Goal: Information Seeking & Learning: Check status

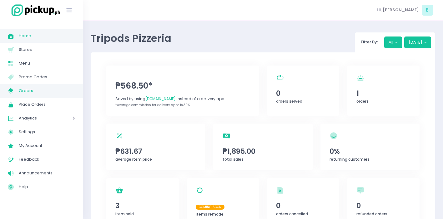
click at [35, 90] on span "Orders" at bounding box center [47, 91] width 56 height 8
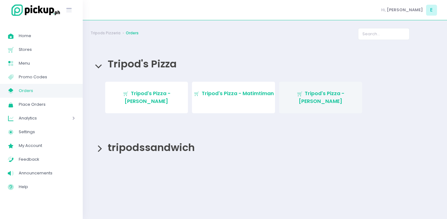
click at [311, 92] on span "Tripod's Pizza - [PERSON_NAME]" at bounding box center [322, 97] width 46 height 15
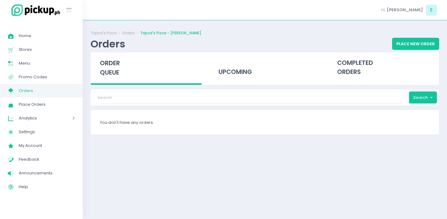
click at [423, 98] on button "Search" at bounding box center [423, 98] width 28 height 12
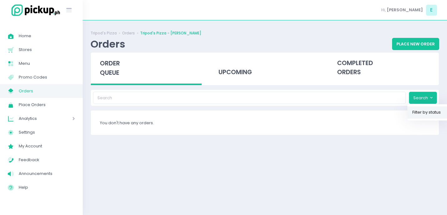
click at [415, 110] on link "Filter by status" at bounding box center [428, 112] width 41 height 12
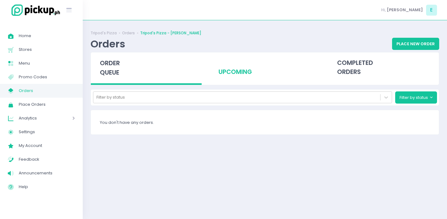
click at [236, 71] on div "upcoming" at bounding box center [265, 67] width 111 height 31
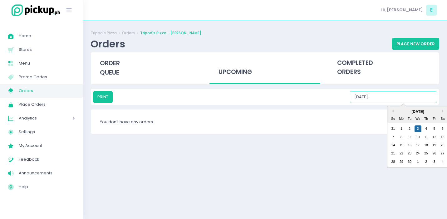
click at [395, 98] on input "09/03/2025" at bounding box center [393, 97] width 87 height 12
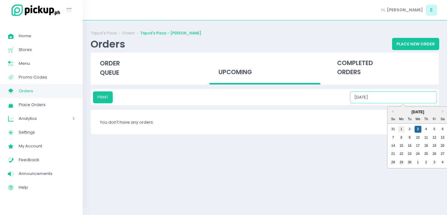
click at [400, 130] on div "1" at bounding box center [401, 129] width 7 height 7
click at [399, 102] on input "09/01/2025" at bounding box center [393, 97] width 87 height 12
click at [411, 131] on div "2" at bounding box center [409, 129] width 7 height 7
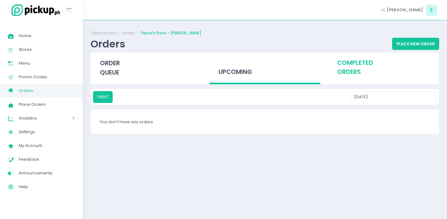
click at [342, 61] on div "completed orders" at bounding box center [383, 67] width 111 height 31
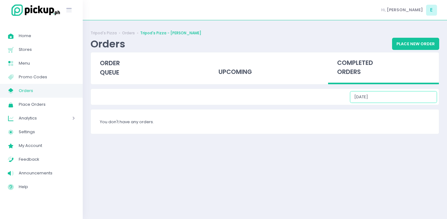
click at [395, 93] on input "09/03/2025" at bounding box center [393, 97] width 87 height 12
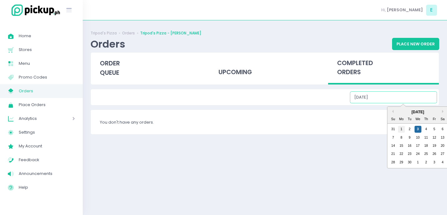
click at [400, 128] on div "1" at bounding box center [401, 129] width 7 height 7
click at [397, 97] on input "09/01/2025" at bounding box center [393, 97] width 87 height 12
click at [408, 126] on div "2" at bounding box center [409, 129] width 7 height 7
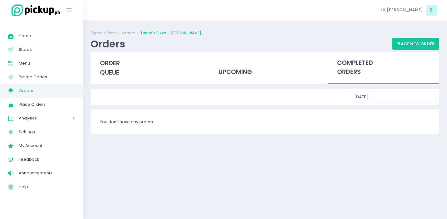
click at [358, 55] on div "completed orders" at bounding box center [383, 68] width 111 height 32
type input "09/03/2025"
click at [403, 96] on input "09/03/2025" at bounding box center [393, 97] width 87 height 12
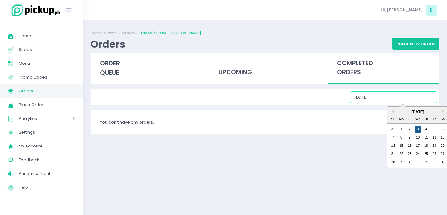
click at [419, 130] on div "3" at bounding box center [418, 129] width 7 height 7
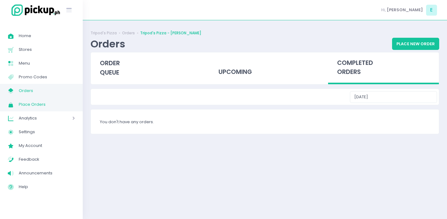
click at [25, 108] on span "Place Orders" at bounding box center [47, 105] width 56 height 8
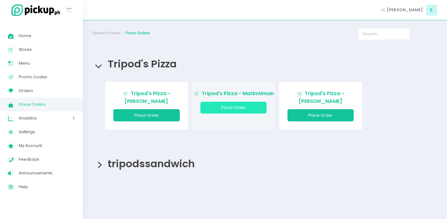
click at [228, 105] on button "Place Order" at bounding box center [234, 108] width 67 height 12
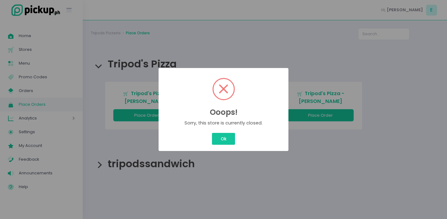
click at [221, 145] on div "Ok Cancel" at bounding box center [224, 139] width 120 height 15
click at [215, 142] on button "Ok" at bounding box center [223, 139] width 23 height 12
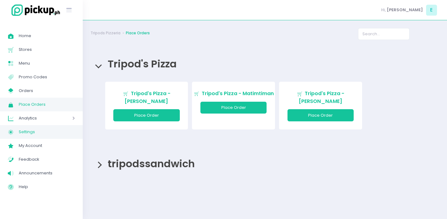
click at [31, 126] on link "Settings Created with Sketch. Settings" at bounding box center [41, 132] width 83 height 14
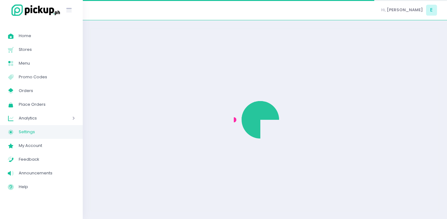
select select "active"
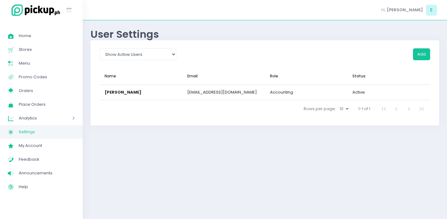
click at [33, 121] on span "Analytics" at bounding box center [37, 118] width 36 height 8
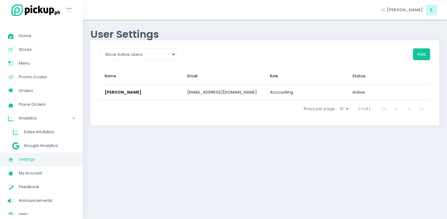
click at [33, 121] on span "Analytics" at bounding box center [37, 118] width 36 height 8
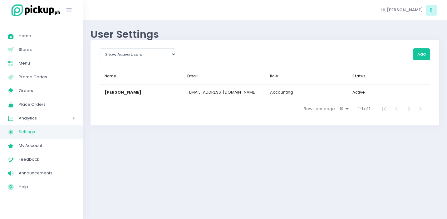
click at [34, 121] on span "Analytics" at bounding box center [37, 118] width 36 height 8
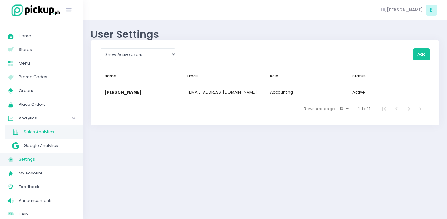
click at [36, 132] on span "Sales Analytics" at bounding box center [49, 132] width 51 height 8
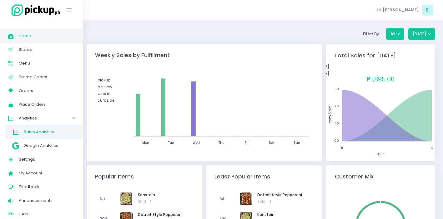
click at [25, 35] on span "Home" at bounding box center [47, 36] width 56 height 8
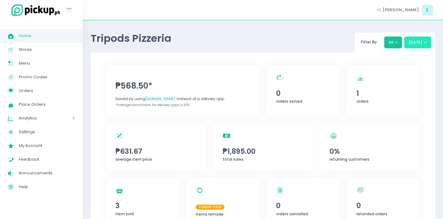
click at [417, 46] on button "[DATE]" at bounding box center [417, 43] width 27 height 12
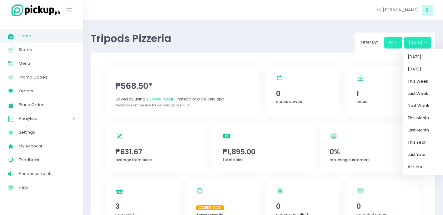
click at [387, 38] on button "All" at bounding box center [393, 43] width 18 height 12
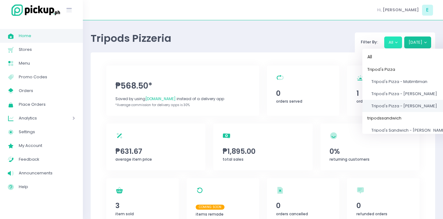
click at [412, 106] on span "Tripod's Pizza - [PERSON_NAME]" at bounding box center [404, 106] width 66 height 6
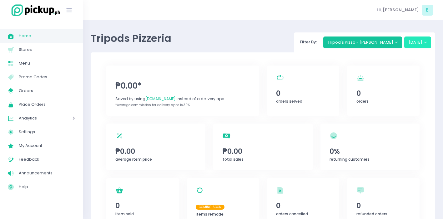
click at [413, 39] on button "[DATE]" at bounding box center [417, 43] width 27 height 12
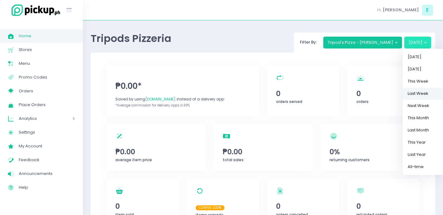
click at [416, 90] on link "Last Week" at bounding box center [422, 93] width 41 height 12
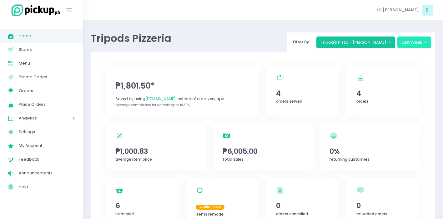
click at [415, 40] on button "Last Week" at bounding box center [414, 43] width 34 height 12
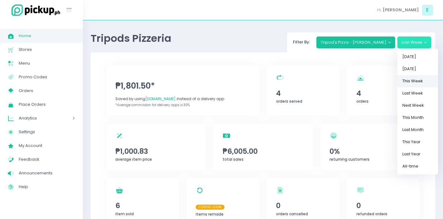
click at [419, 84] on link "This Week" at bounding box center [417, 81] width 41 height 12
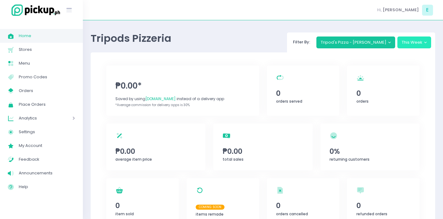
click at [400, 44] on button "This Week" at bounding box center [414, 43] width 34 height 12
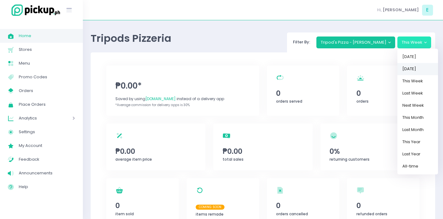
click at [414, 72] on link "[DATE]" at bounding box center [417, 69] width 41 height 12
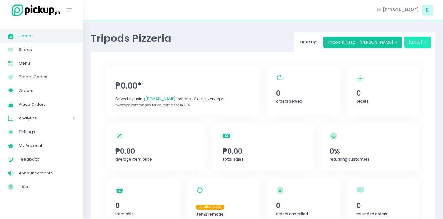
click at [413, 45] on button "[DATE]" at bounding box center [417, 43] width 27 height 12
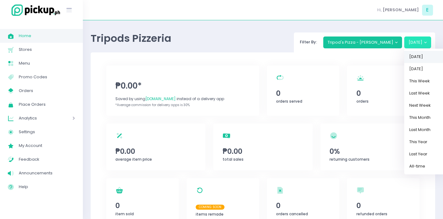
click at [415, 59] on link "[DATE]" at bounding box center [424, 57] width 41 height 12
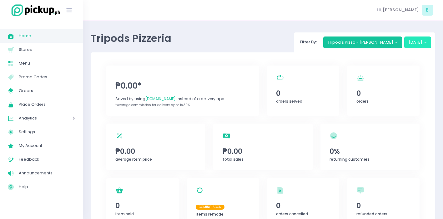
click at [415, 43] on button "[DATE]" at bounding box center [417, 43] width 27 height 12
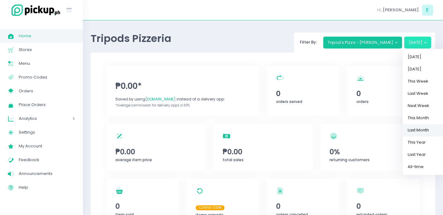
click at [424, 130] on link "Last Month" at bounding box center [422, 130] width 41 height 12
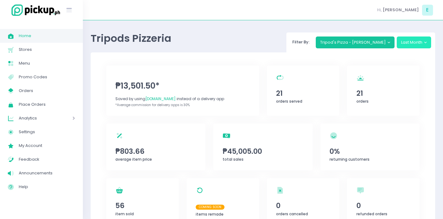
click at [404, 45] on button "Last Month" at bounding box center [413, 43] width 35 height 12
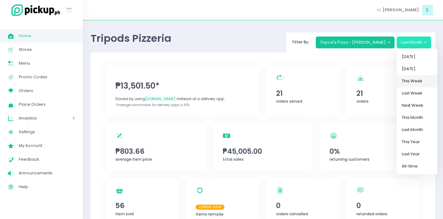
click at [408, 79] on link "This Week" at bounding box center [416, 81] width 41 height 12
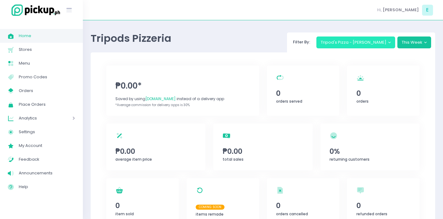
click at [362, 45] on button "Tripod's Pizza - [PERSON_NAME]" at bounding box center [355, 43] width 79 height 12
click at [382, 46] on button "Tripod's Pizza - [PERSON_NAME]" at bounding box center [355, 43] width 79 height 12
click at [385, 44] on button "Tripod's Pizza - [PERSON_NAME]" at bounding box center [355, 43] width 79 height 12
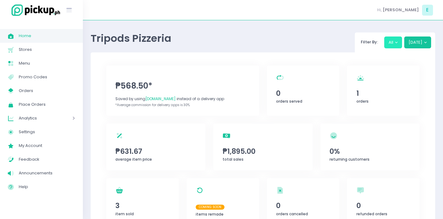
click at [392, 43] on button "All" at bounding box center [393, 43] width 18 height 12
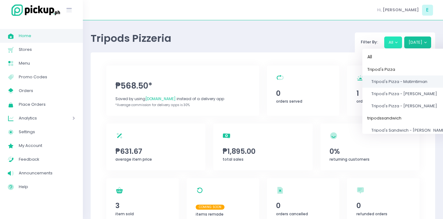
click at [398, 78] on link "Tripod's Pizza - Matimtiman" at bounding box center [406, 82] width 89 height 12
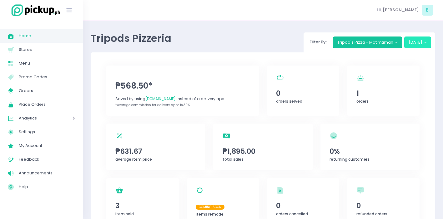
click at [413, 46] on button "[DATE]" at bounding box center [417, 43] width 27 height 12
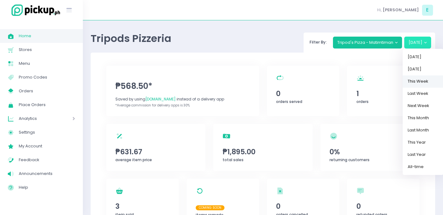
click at [421, 82] on link "This Week" at bounding box center [422, 81] width 41 height 12
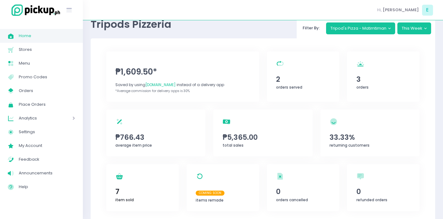
scroll to position [14, 0]
click at [134, 195] on span "7" at bounding box center [142, 191] width 54 height 11
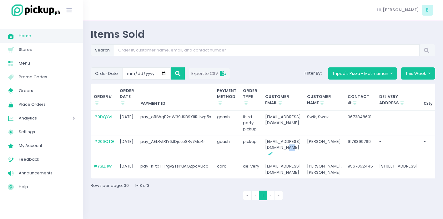
drag, startPoint x: 305, startPoint y: 145, endPoint x: 266, endPoint y: 148, distance: 39.1
click at [266, 148] on td "[EMAIL_ADDRESS][DOMAIN_NAME] Created with Sketch." at bounding box center [283, 148] width 42 height 25
click at [280, 134] on td "[EMAIL_ADDRESS][DOMAIN_NAME]" at bounding box center [283, 123] width 42 height 25
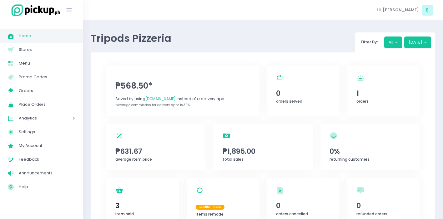
click at [140, 194] on div "item sold Created with Sketch. 3 item sold" at bounding box center [142, 201] width 72 height 47
click at [426, 44] on button "[DATE]" at bounding box center [417, 43] width 27 height 12
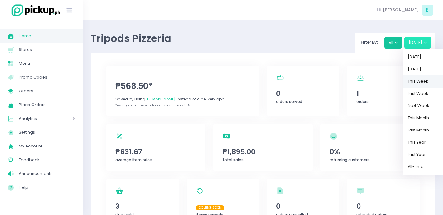
click at [416, 79] on link "This Week" at bounding box center [422, 81] width 41 height 12
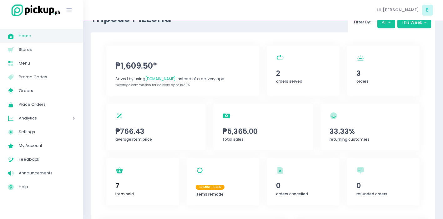
click at [133, 186] on span "7" at bounding box center [142, 186] width 54 height 11
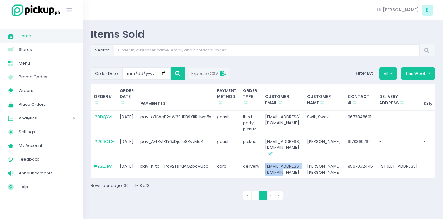
drag, startPoint x: 259, startPoint y: 184, endPoint x: 243, endPoint y: 186, distance: 16.0
click at [243, 179] on tr "# YSLD1W [DATE] pay_KFtp1HiPgv2zsPuAGZpcAUcd card delivery [EMAIL_ADDRESS][DOMA…" at bounding box center [340, 169] width 498 height 18
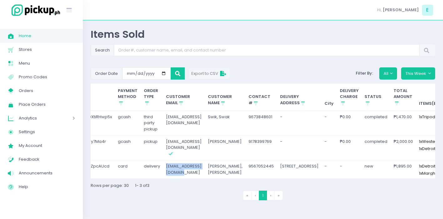
scroll to position [0, 100]
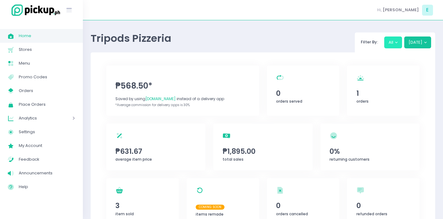
click at [396, 43] on button "All" at bounding box center [393, 43] width 18 height 12
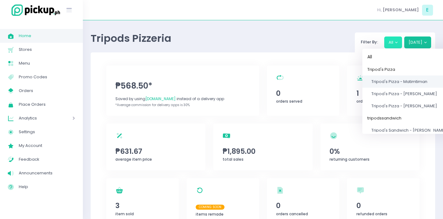
click at [404, 80] on span "Tripod's Pizza - Matimtiman" at bounding box center [399, 82] width 56 height 6
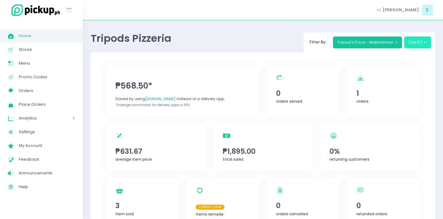
click at [419, 41] on button "[DATE]" at bounding box center [417, 43] width 27 height 12
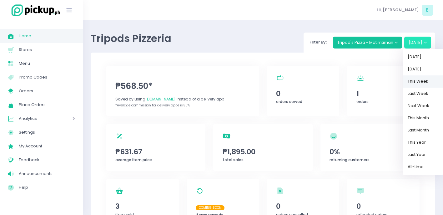
click at [415, 82] on link "This Week" at bounding box center [422, 81] width 41 height 12
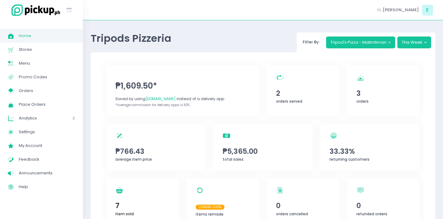
click at [154, 195] on div "item sold Created with Sketch. 7 item sold" at bounding box center [142, 201] width 72 height 47
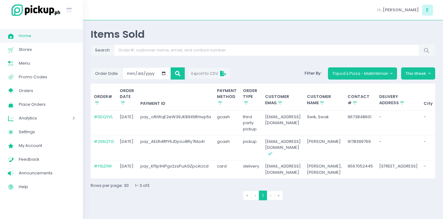
click at [345, 179] on td "[PERSON_NAME], [PERSON_NAME]" at bounding box center [324, 169] width 41 height 18
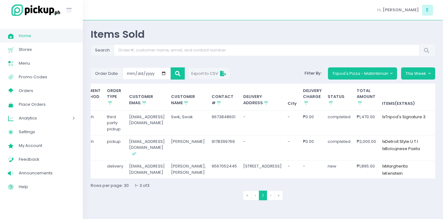
scroll to position [0, 148]
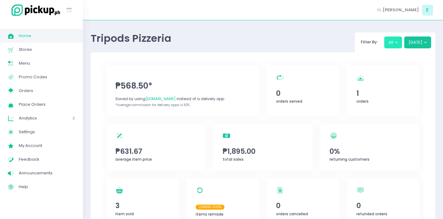
click at [394, 48] on button "All" at bounding box center [393, 43] width 18 height 12
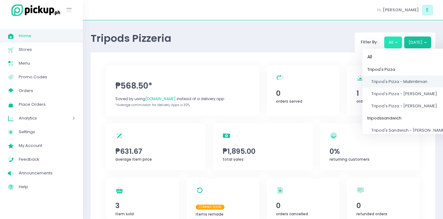
click at [396, 84] on span "Tripod's Pizza - Matimtiman" at bounding box center [399, 82] width 56 height 6
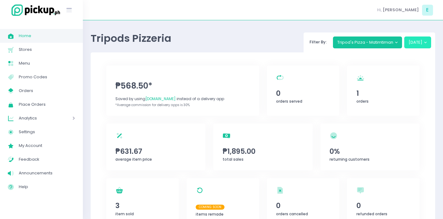
click at [409, 39] on button "[DATE]" at bounding box center [417, 43] width 27 height 12
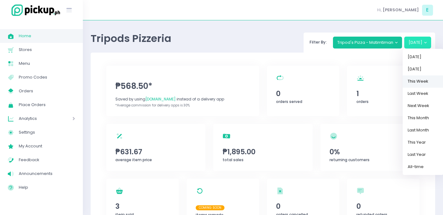
click at [424, 79] on link "This Week" at bounding box center [422, 81] width 41 height 12
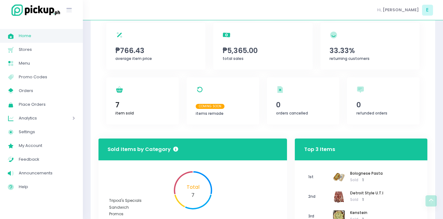
click at [138, 113] on div "item sold Created with Sketch. 7 item sold" at bounding box center [142, 100] width 72 height 47
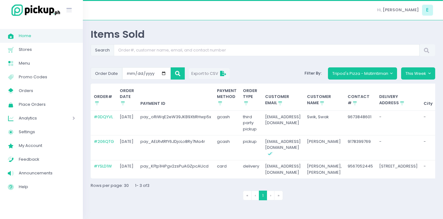
click at [240, 177] on td "delivery" at bounding box center [251, 169] width 22 height 18
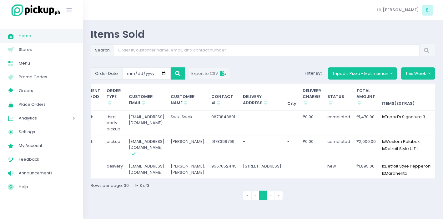
scroll to position [0, 137]
click at [290, 174] on td "-" at bounding box center [290, 169] width 15 height 18
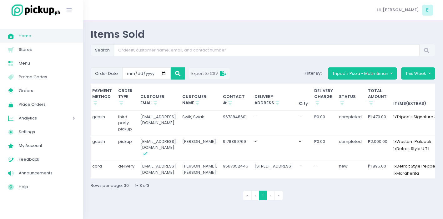
scroll to position [0, 123]
